Goal: Task Accomplishment & Management: Manage account settings

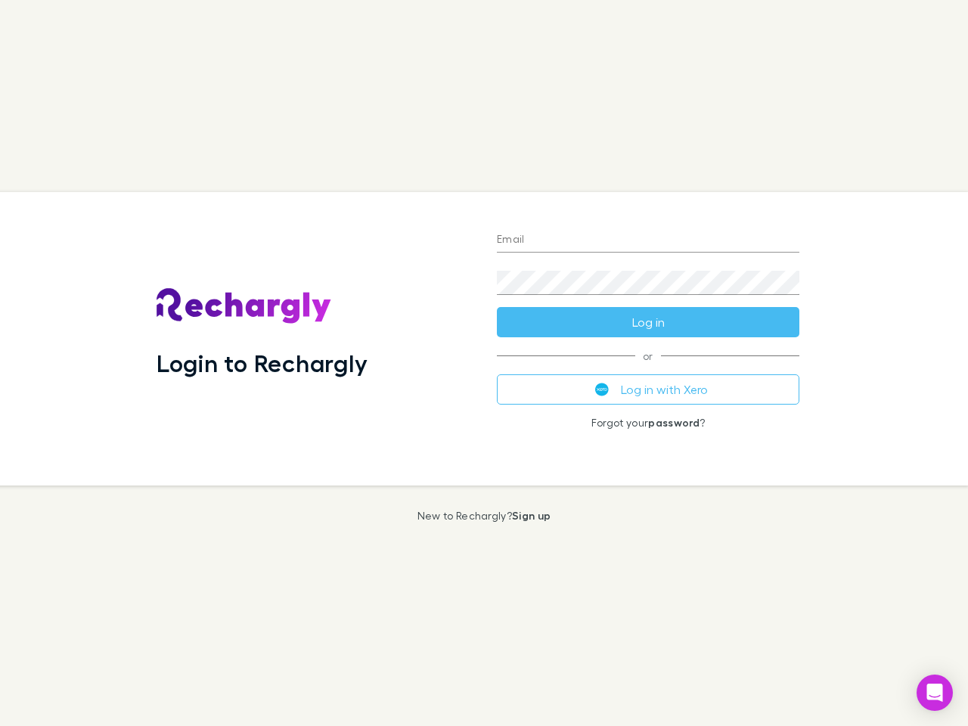
click at [484, 363] on div "Login to Rechargly" at bounding box center [314, 338] width 340 height 293
click at [648, 241] on input "Email" at bounding box center [648, 240] width 303 height 24
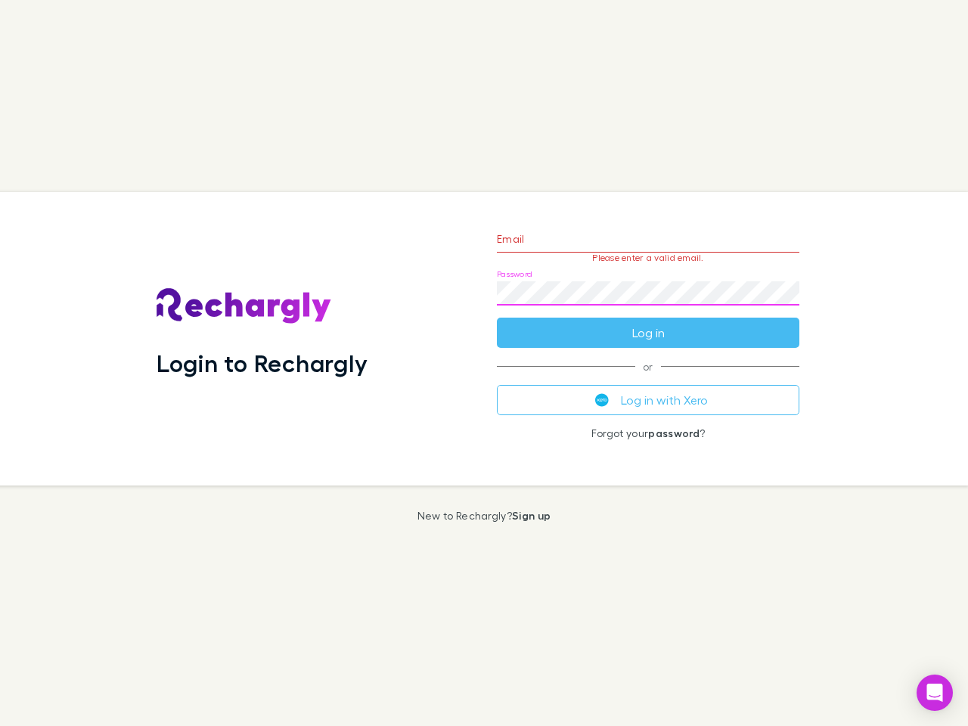
click at [648, 322] on form "Email Please enter a valid email. Password Log in" at bounding box center [648, 282] width 303 height 132
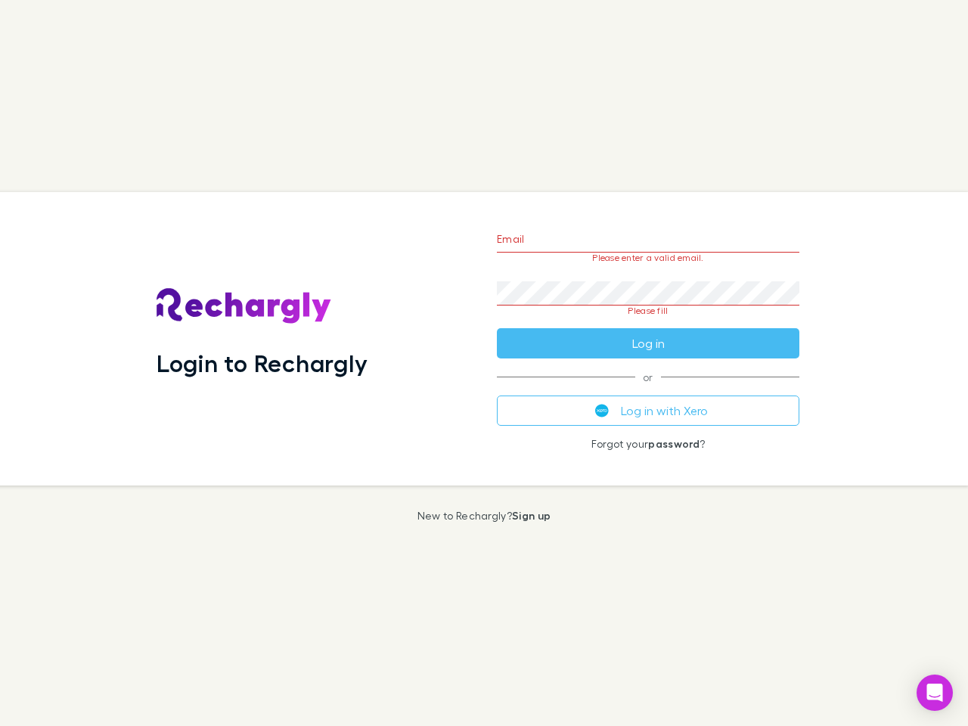
click at [648, 390] on div "Email Please enter a valid email. Password Please fill Log in or Log in with Xe…" at bounding box center [648, 338] width 327 height 293
click at [935, 693] on icon "Open Intercom Messenger" at bounding box center [935, 693] width 16 height 18
